Goal: Transaction & Acquisition: Purchase product/service

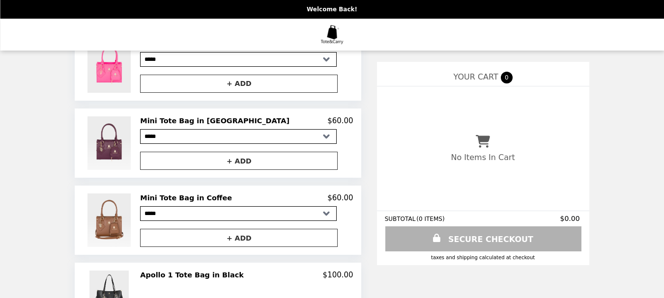
scroll to position [393, 0]
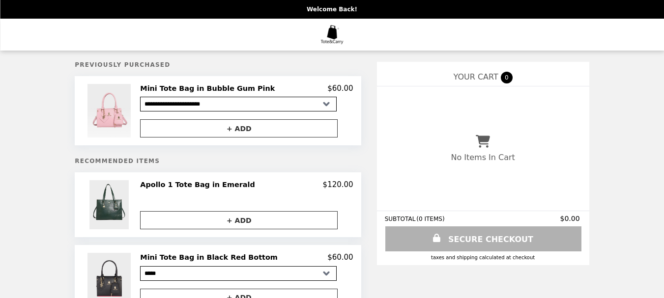
click at [331, 35] on img "Main" at bounding box center [332, 35] width 28 height 20
